Goal: Information Seeking & Learning: Learn about a topic

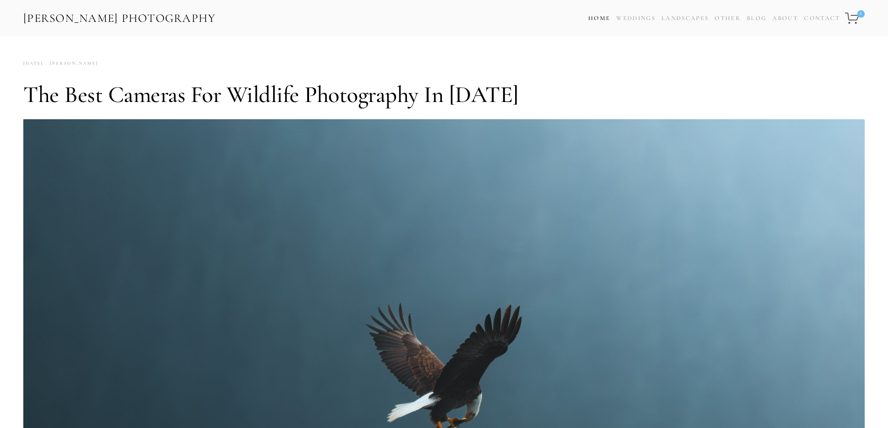
click at [595, 18] on link "Home" at bounding box center [599, 19] width 22 height 14
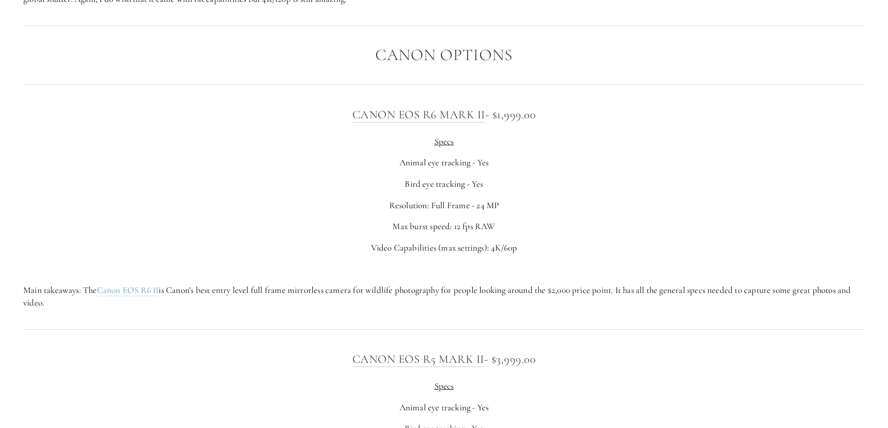
scroll to position [3264, 0]
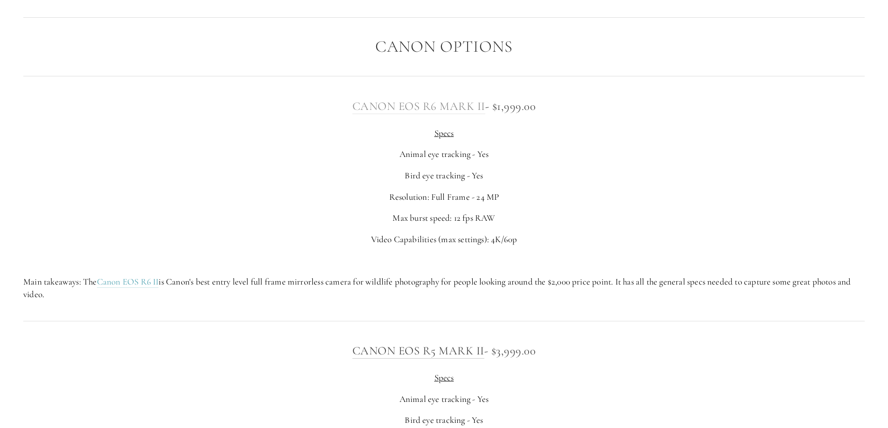
click at [417, 104] on link "Canon EOS R6 Mark II" at bounding box center [418, 106] width 133 height 15
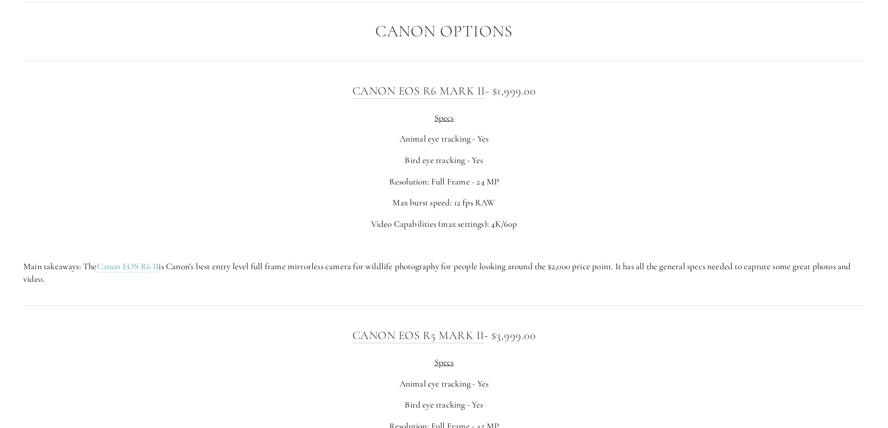
scroll to position [3303, 0]
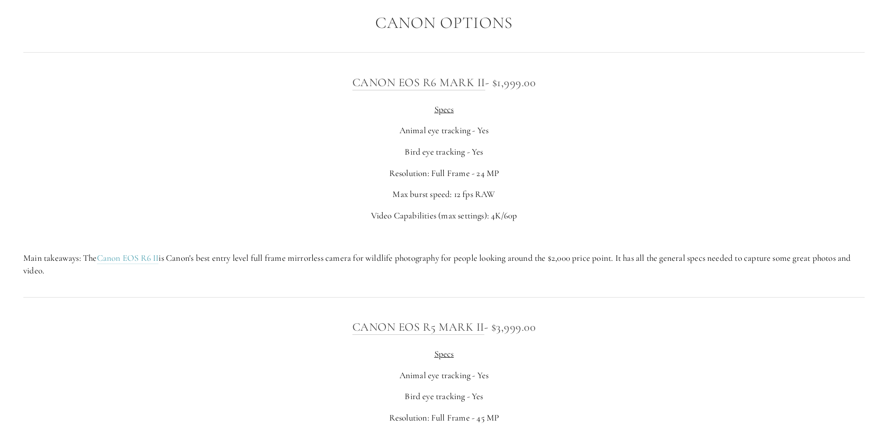
scroll to position [3299, 0]
